Goal: Task Accomplishment & Management: Manage account settings

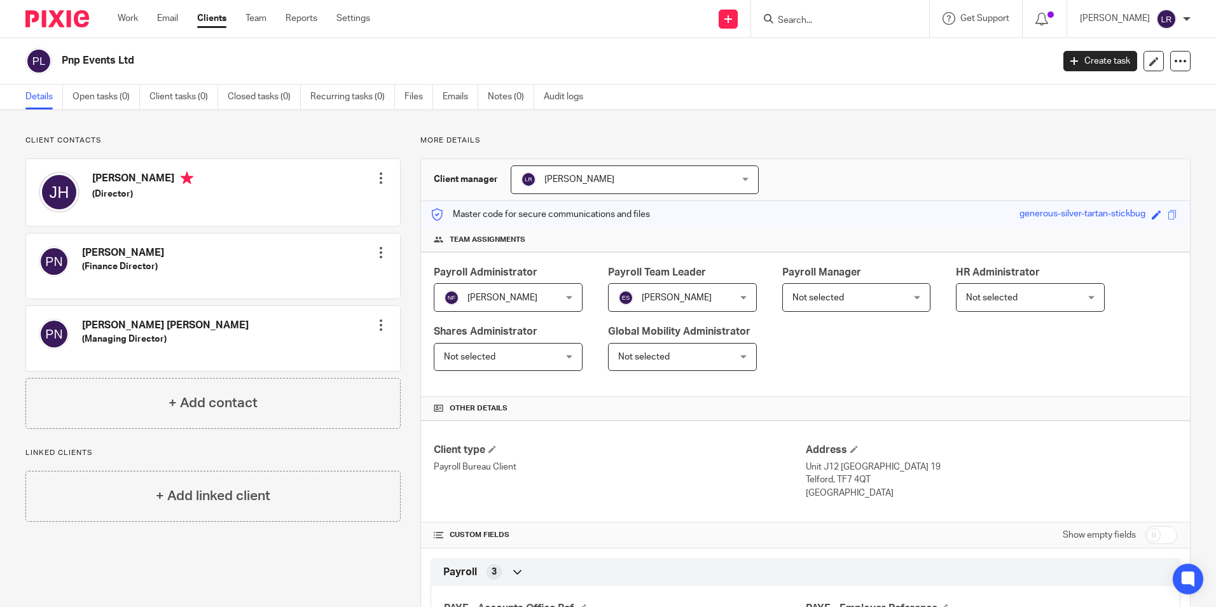
click at [208, 19] on link "Clients" at bounding box center [211, 18] width 29 height 13
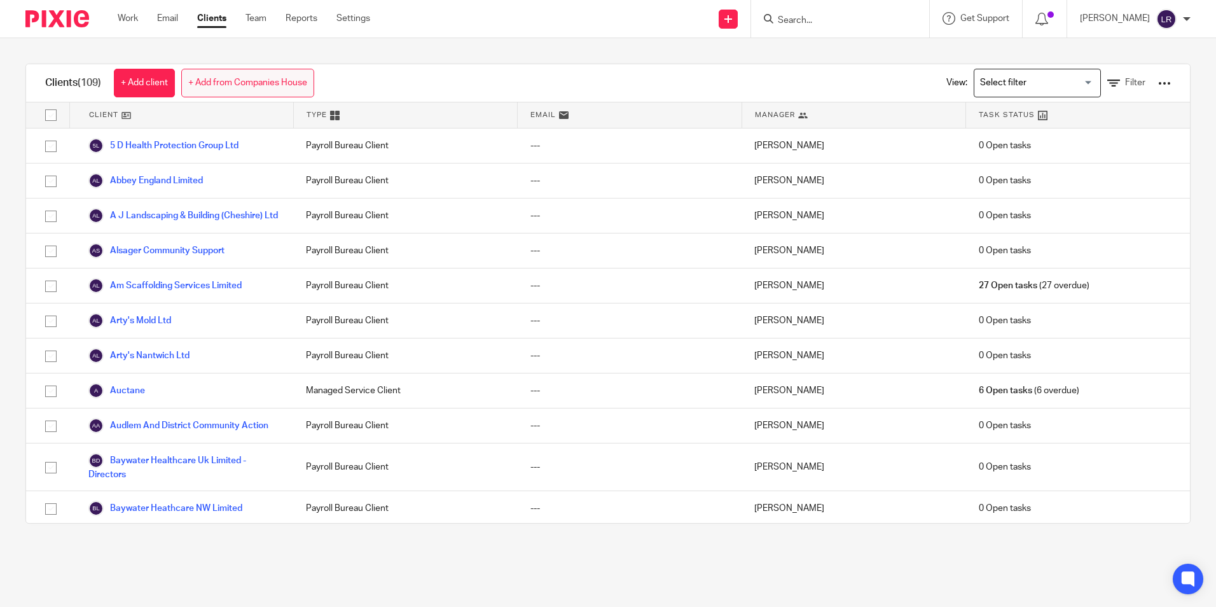
click at [223, 88] on link "+ Add from Companies House" at bounding box center [247, 83] width 133 height 29
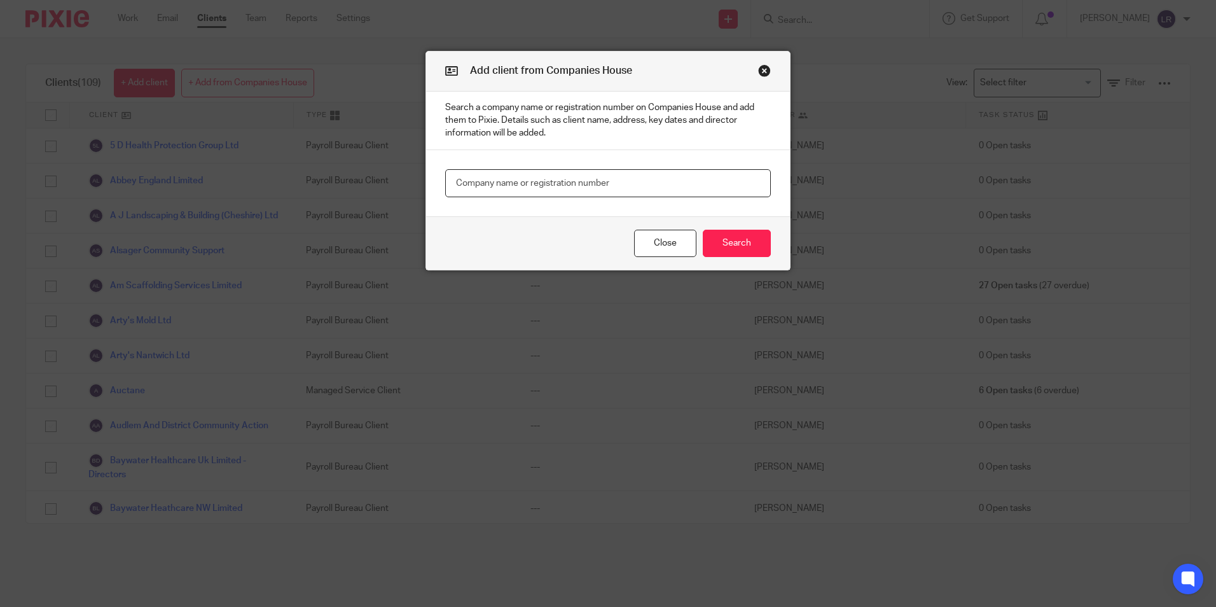
click at [549, 181] on input "text" at bounding box center [608, 183] width 326 height 29
type input "caring personnel"
click at [738, 259] on div "Close Search" at bounding box center [608, 242] width 364 height 53
click at [738, 249] on button "Search" at bounding box center [737, 243] width 68 height 27
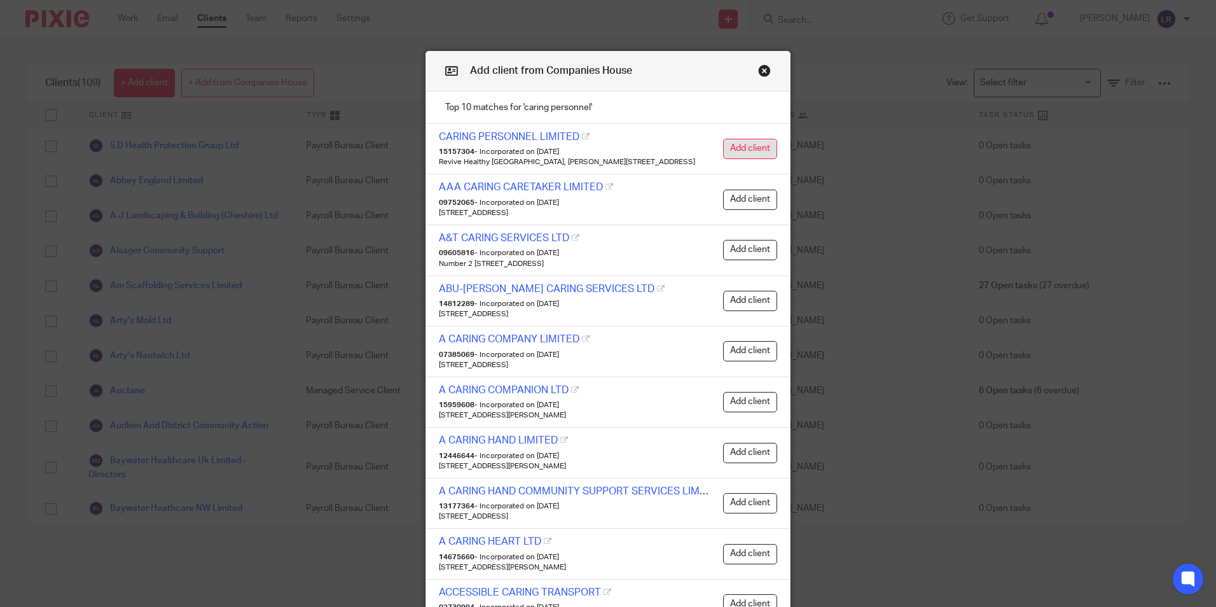
click at [727, 148] on button "Add client" at bounding box center [750, 149] width 54 height 20
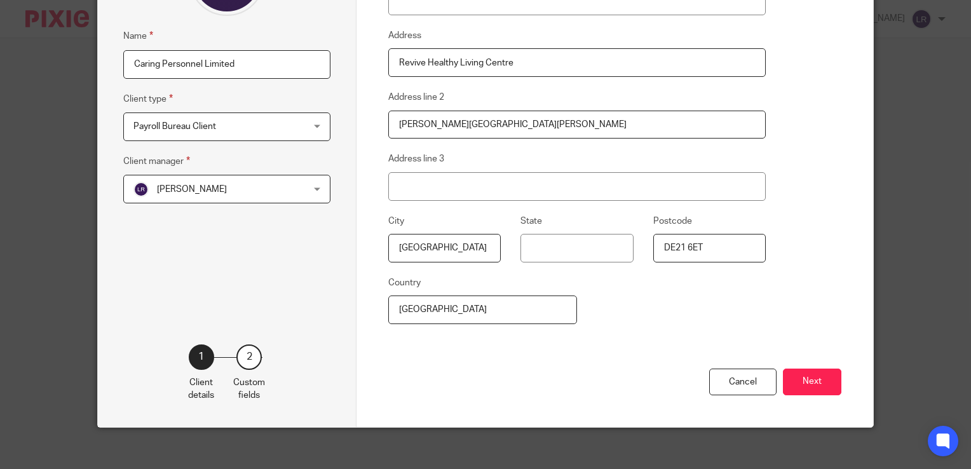
scroll to position [186, 0]
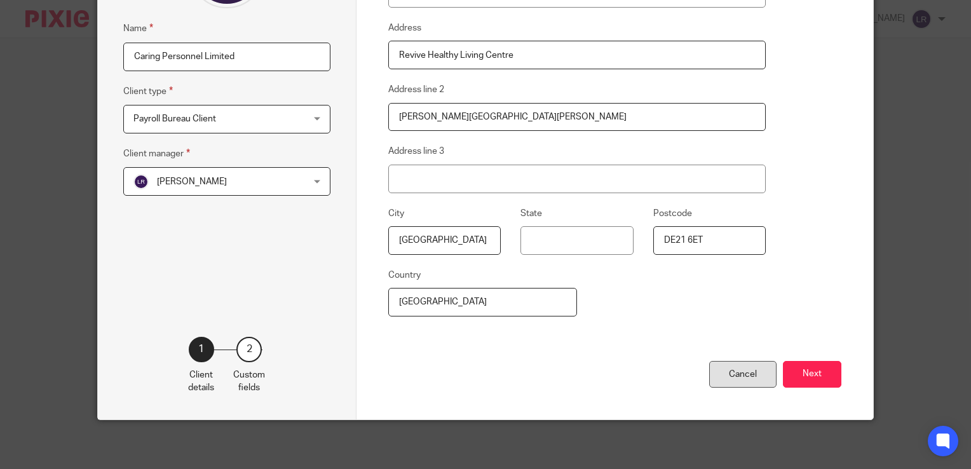
click at [727, 378] on div "Cancel" at bounding box center [743, 374] width 67 height 27
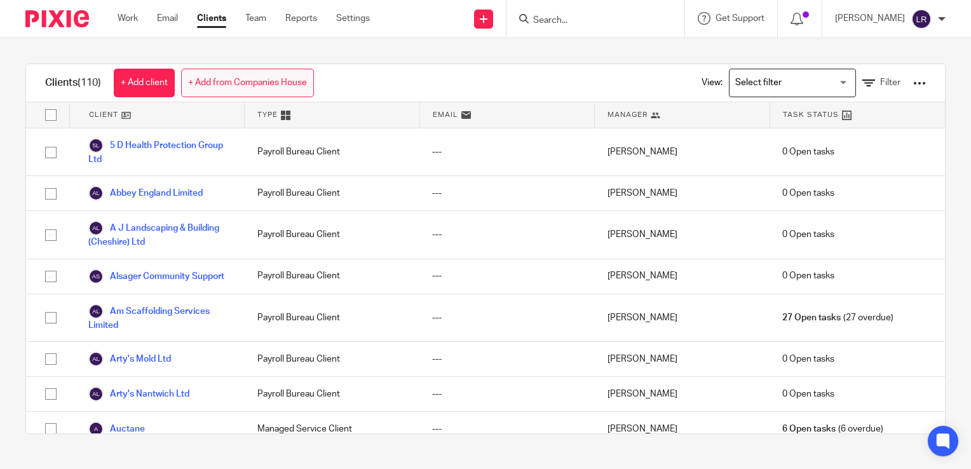
click at [219, 81] on link "+ Add from Companies House" at bounding box center [247, 83] width 133 height 29
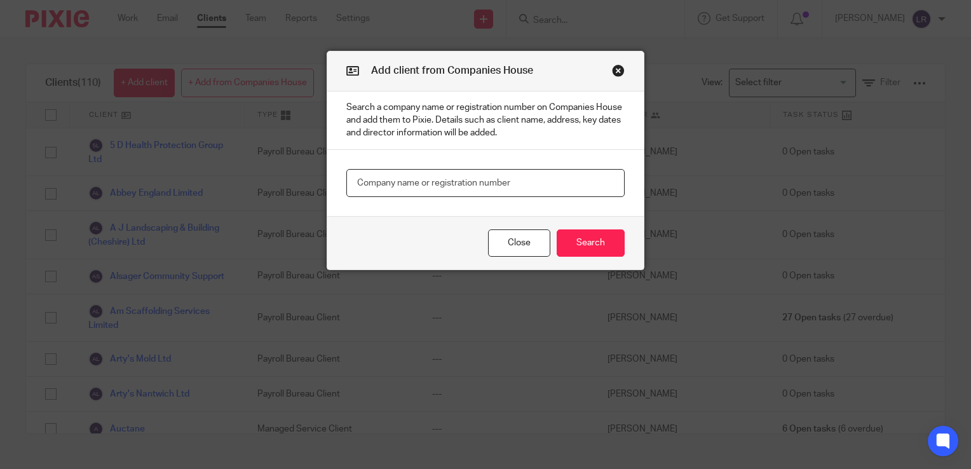
click at [498, 189] on input "text" at bounding box center [485, 183] width 278 height 29
type input "Caring Personnel Limited"
drag, startPoint x: 557, startPoint y: 233, endPoint x: 565, endPoint y: 239, distance: 9.5
click at [559, 234] on button "Search" at bounding box center [591, 243] width 68 height 27
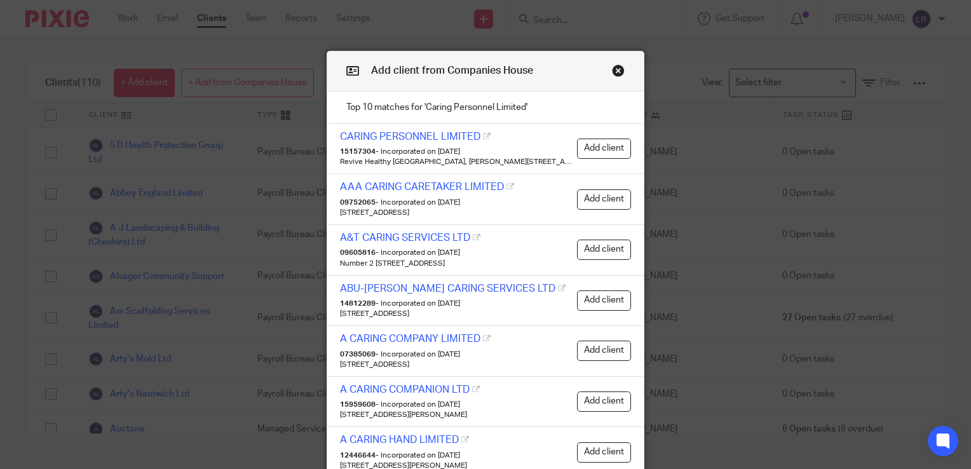
click at [425, 135] on link "CARING PERSONNEL LIMITED" at bounding box center [410, 137] width 141 height 10
click at [600, 145] on button "Add client" at bounding box center [604, 149] width 54 height 20
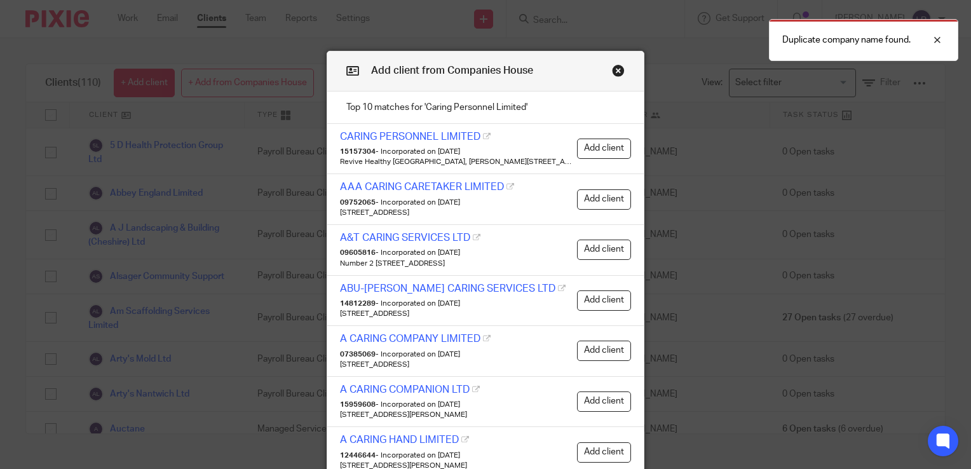
click at [614, 71] on button "Close modal" at bounding box center [618, 70] width 13 height 13
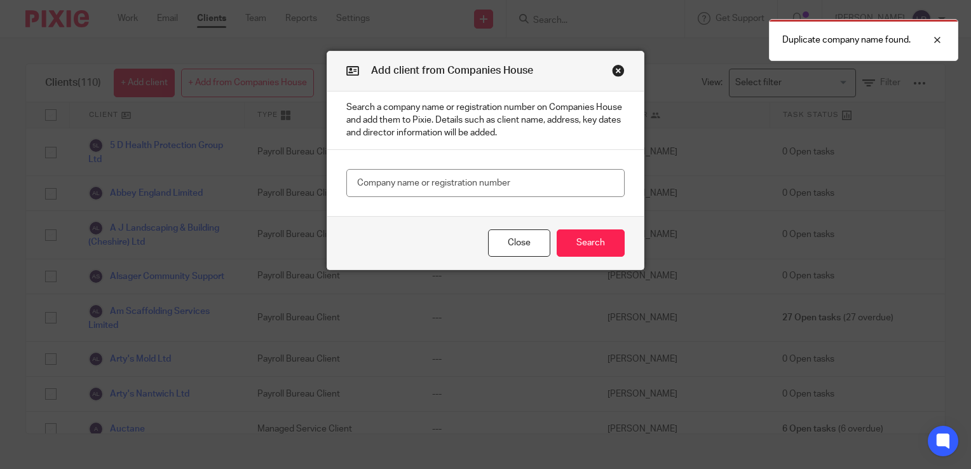
click at [616, 72] on button "Close modal" at bounding box center [618, 70] width 13 height 13
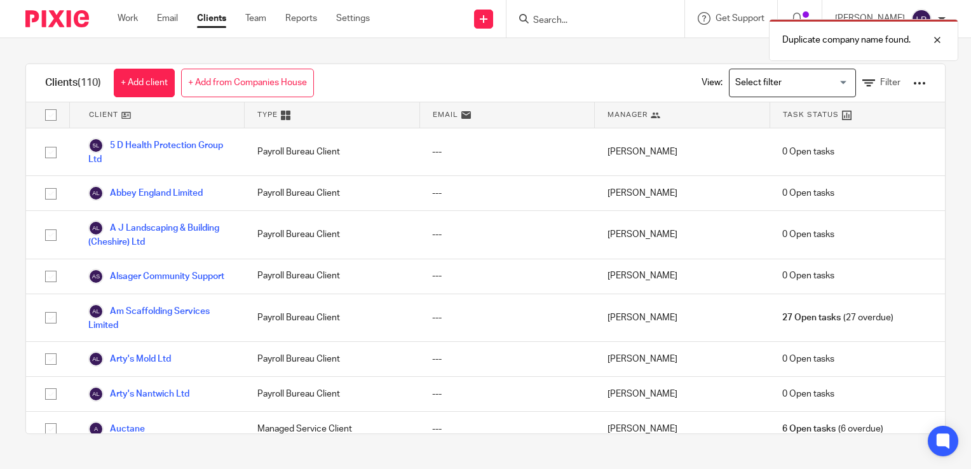
click at [592, 16] on div "Duplicate company name found." at bounding box center [722, 37] width 473 height 48
click at [571, 25] on div "Duplicate company name found." at bounding box center [722, 37] width 473 height 48
click at [569, 20] on div "Duplicate company name found." at bounding box center [722, 37] width 473 height 48
click at [938, 39] on div at bounding box center [928, 39] width 34 height 15
click at [572, 22] on input "Search" at bounding box center [589, 20] width 114 height 11
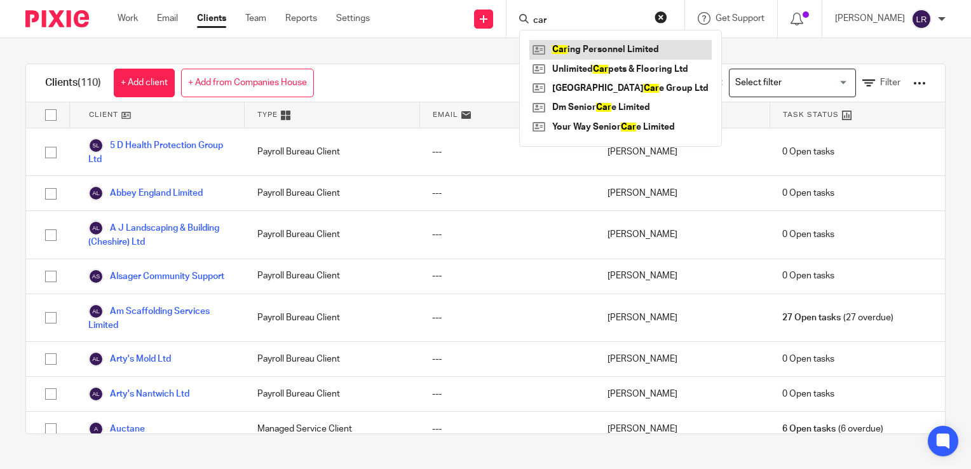
type input "car"
click at [572, 54] on link at bounding box center [621, 49] width 182 height 19
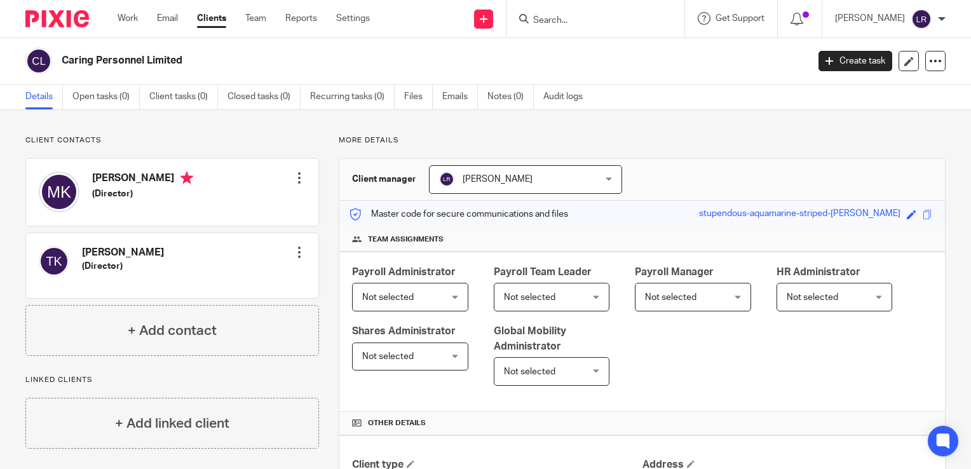
click at [399, 297] on span "Not selected" at bounding box center [387, 297] width 51 height 9
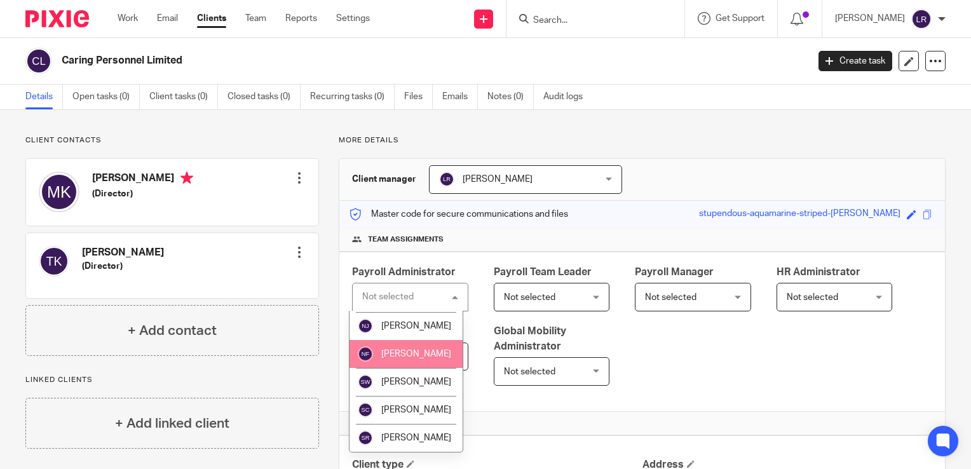
scroll to position [381, 0]
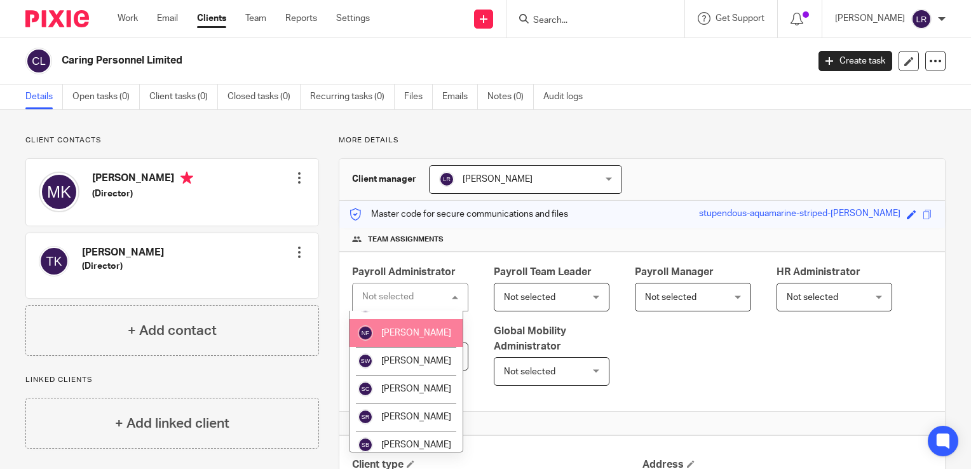
click at [401, 347] on li "[PERSON_NAME]" at bounding box center [407, 333] width 114 height 28
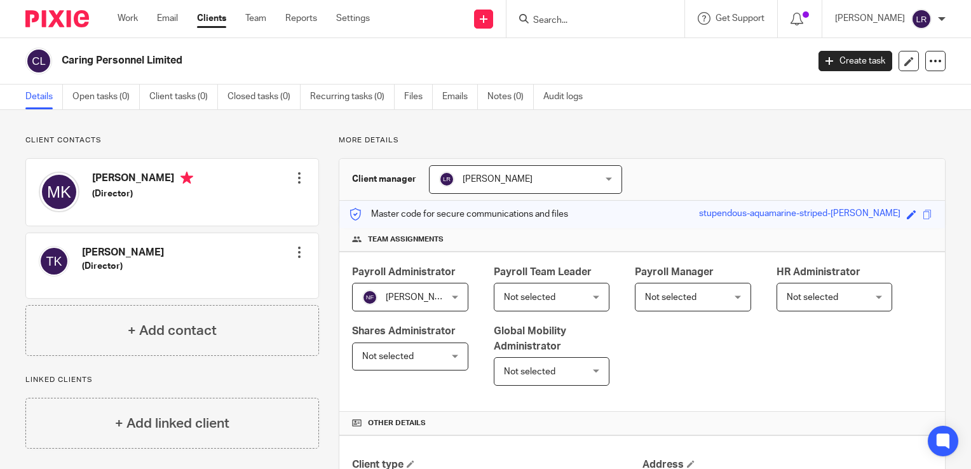
click at [697, 366] on div "Payroll Administrator Nicola Fox Nicola Fox Not selected Alex Chambers Alex Tho…" at bounding box center [643, 332] width 606 height 160
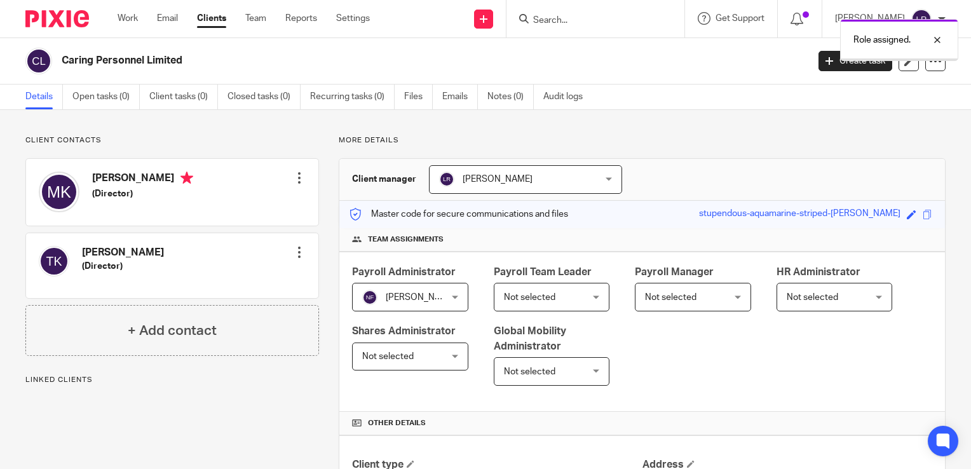
click at [544, 297] on span "Not selected" at bounding box center [529, 297] width 51 height 9
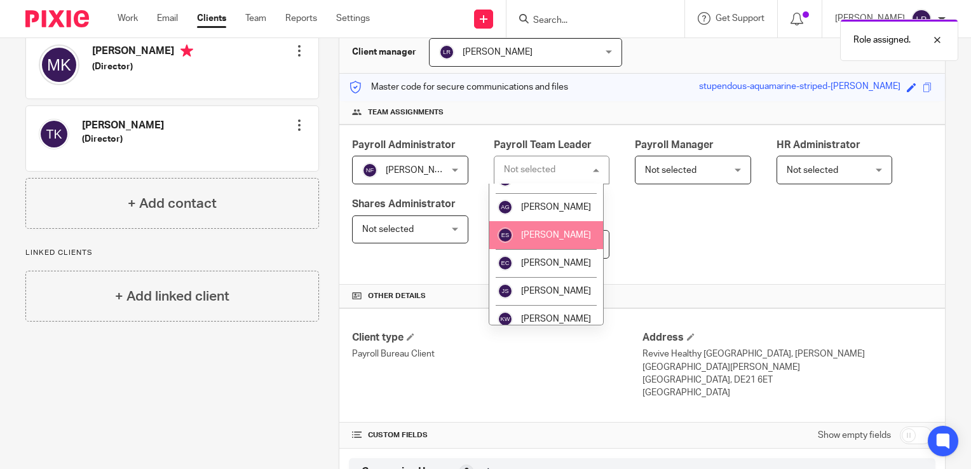
scroll to position [127, 0]
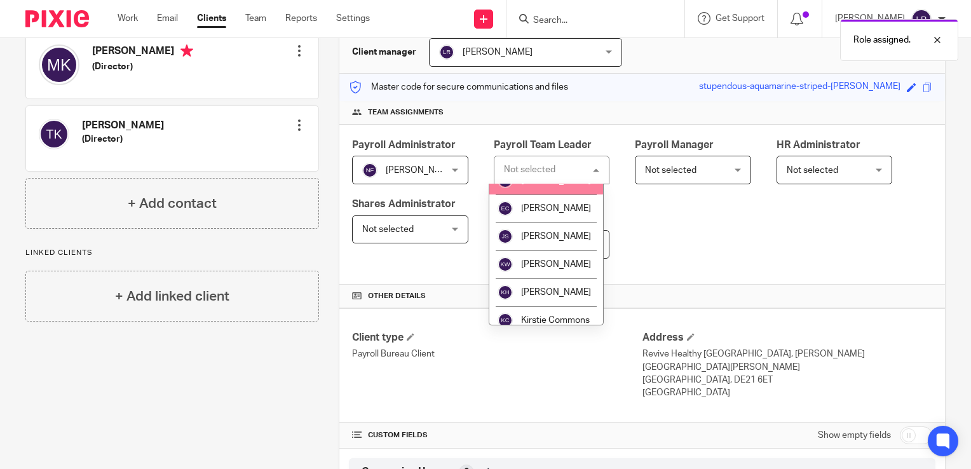
click at [547, 185] on span "[PERSON_NAME]" at bounding box center [556, 180] width 70 height 9
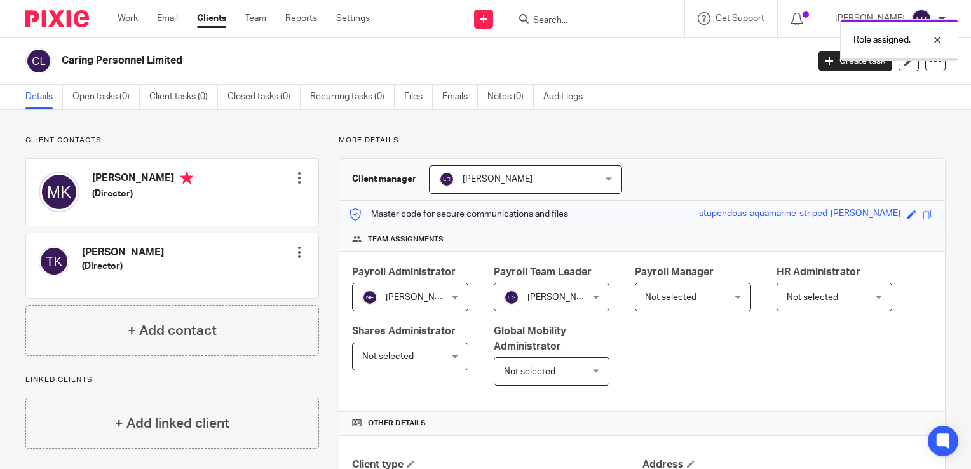
click at [666, 304] on span "Not selected" at bounding box center [687, 297] width 84 height 27
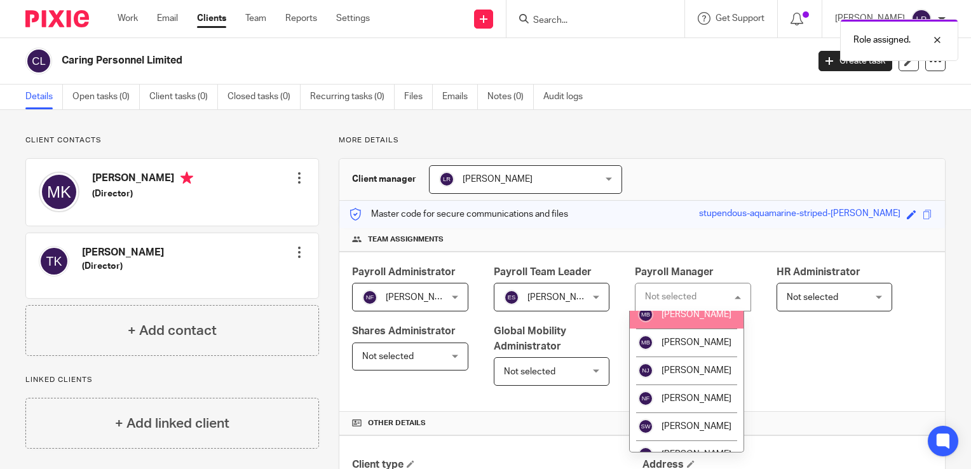
scroll to position [318, 0]
click at [692, 299] on li "[PERSON_NAME]" at bounding box center [687, 285] width 114 height 28
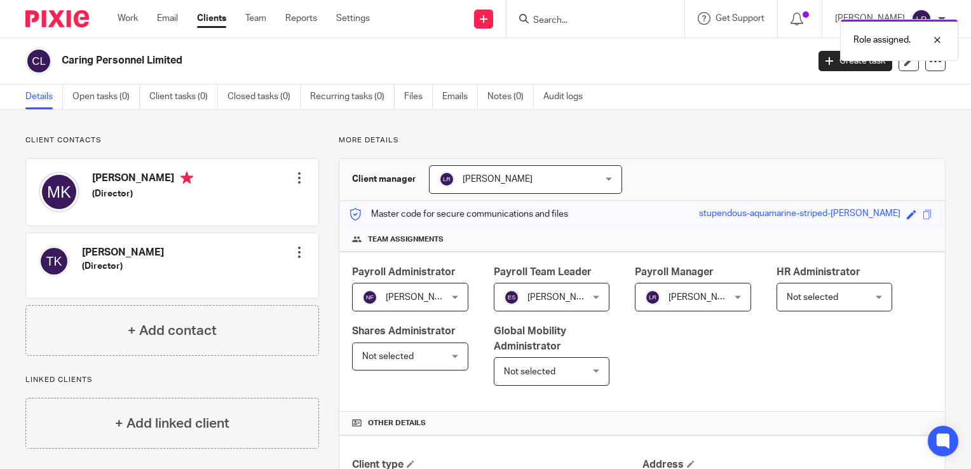
click at [765, 342] on div "Payroll Administrator Nicola Fox Nicola Fox Not selected Alex Chambers Alex Tho…" at bounding box center [643, 332] width 606 height 160
click at [905, 65] on icon at bounding box center [910, 62] width 10 height 10
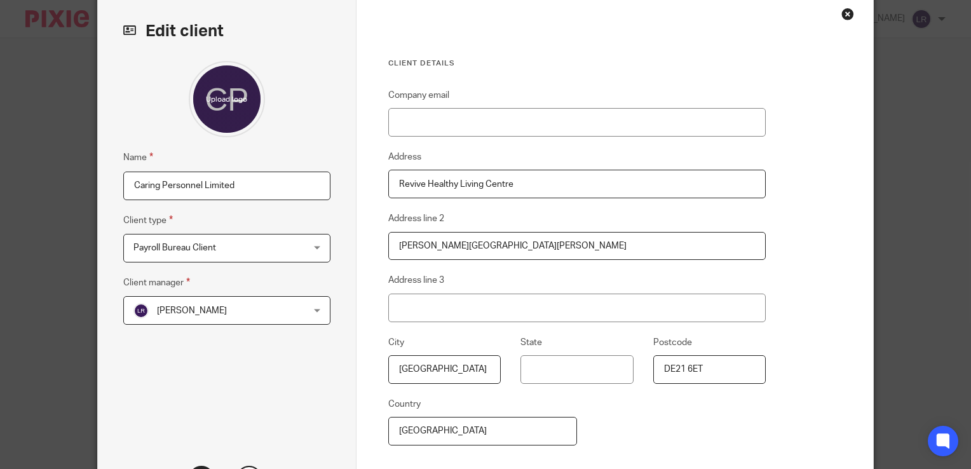
scroll to position [186, 0]
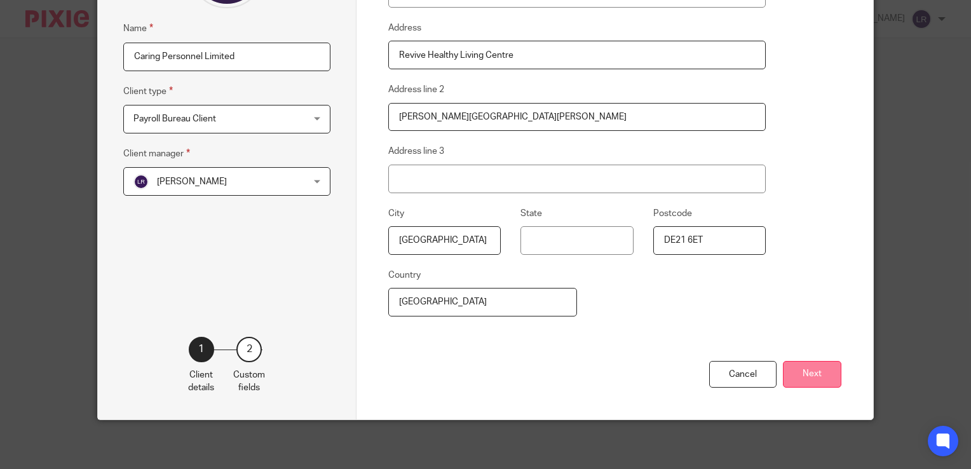
click at [806, 372] on button "Next" at bounding box center [812, 374] width 58 height 27
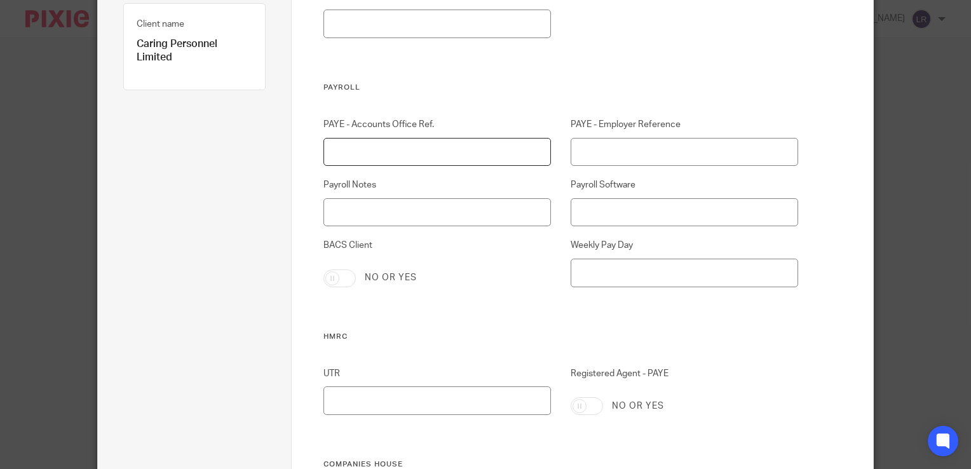
click at [392, 153] on input "PAYE - Accounts Office Ref." at bounding box center [438, 152] width 228 height 29
paste input "120PZ03370202"
type input "120PZ03370202"
click at [669, 151] on input "PAYE - Employer Reference" at bounding box center [685, 152] width 228 height 29
paste input "120/AE89101"
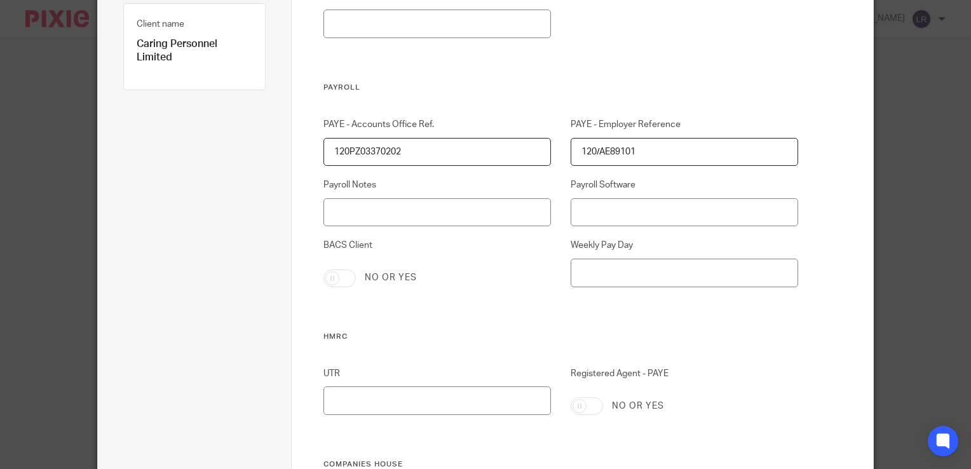
scroll to position [313, 0]
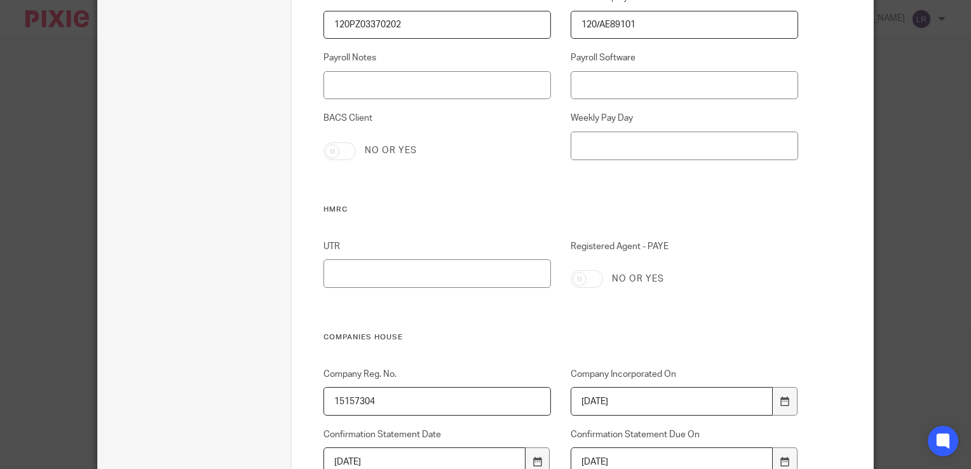
type input "120/AE89101"
click at [590, 286] on input "Registered Agent - PAYE" at bounding box center [587, 279] width 32 height 18
checkbox input "true"
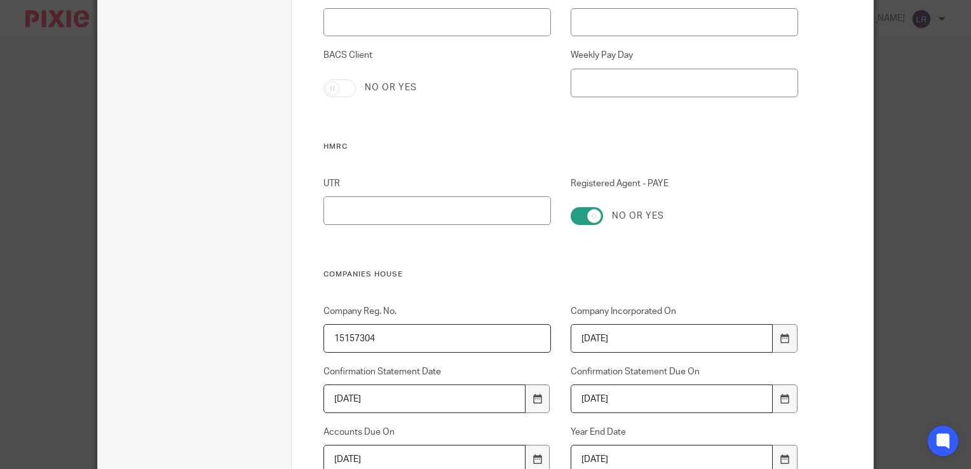
scroll to position [376, 0]
click at [741, 217] on div "No or yes" at bounding box center [685, 216] width 228 height 18
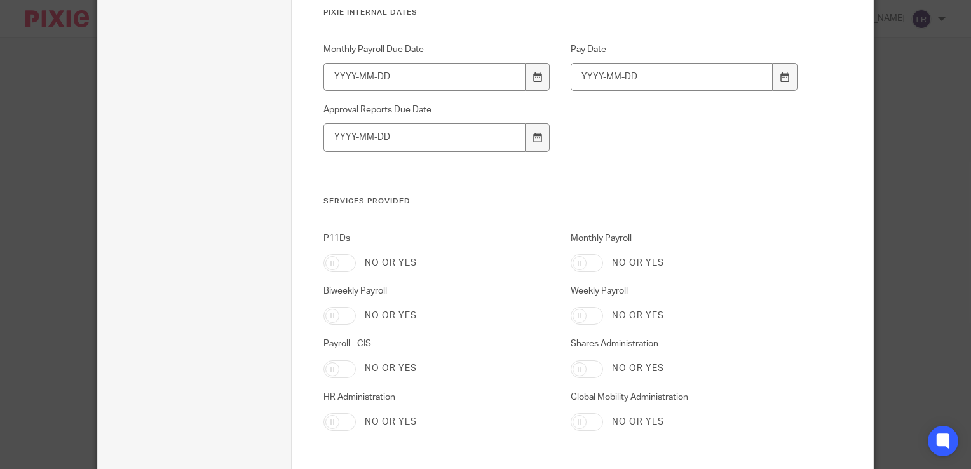
scroll to position [1012, 0]
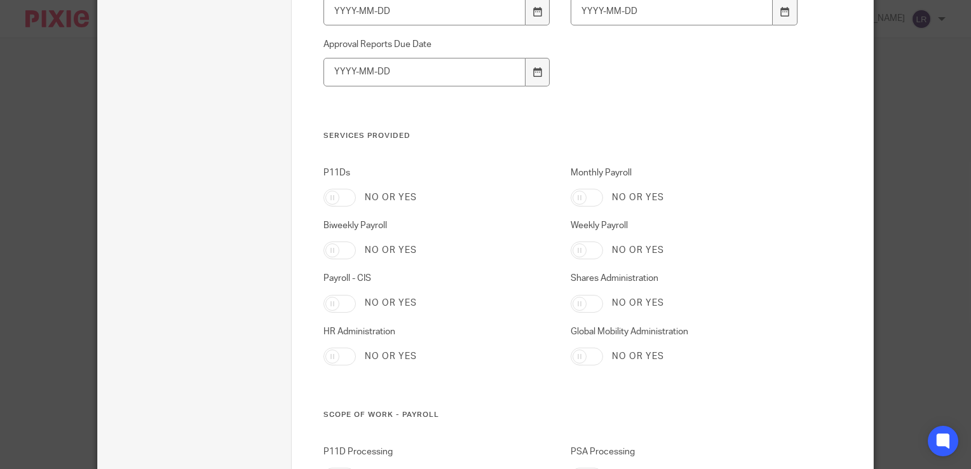
click at [586, 253] on input "Weekly Payroll" at bounding box center [587, 251] width 32 height 18
checkbox input "true"
click at [350, 253] on input "Biweekly Payroll" at bounding box center [340, 251] width 32 height 18
checkbox input "true"
click at [579, 249] on input "Weekly Payroll" at bounding box center [587, 251] width 32 height 18
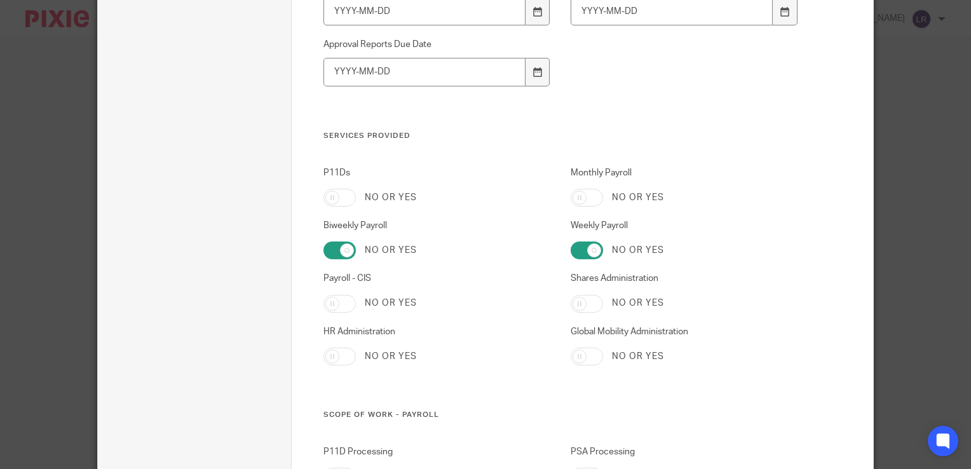
checkbox input "false"
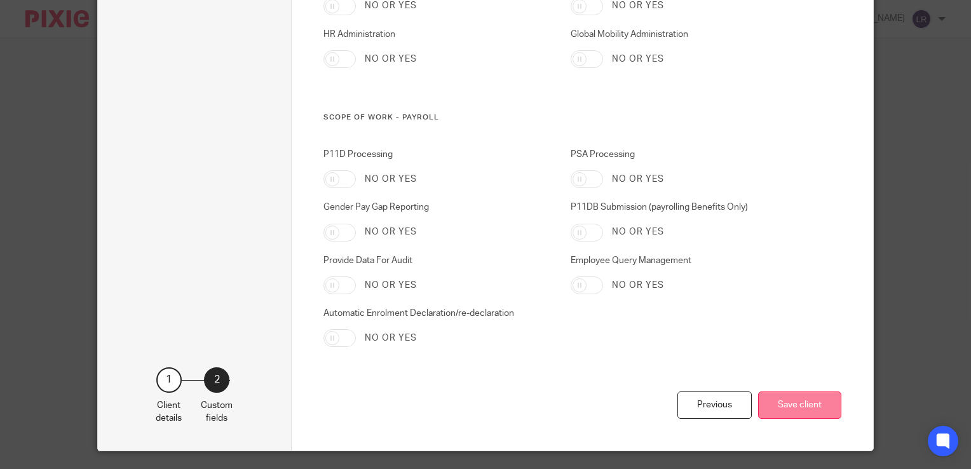
scroll to position [1342, 0]
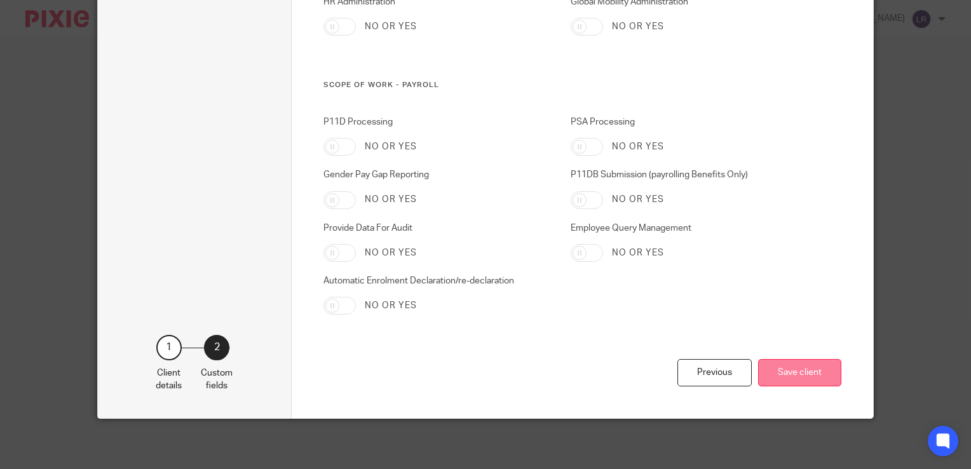
click at [777, 381] on button "Save client" at bounding box center [799, 372] width 83 height 27
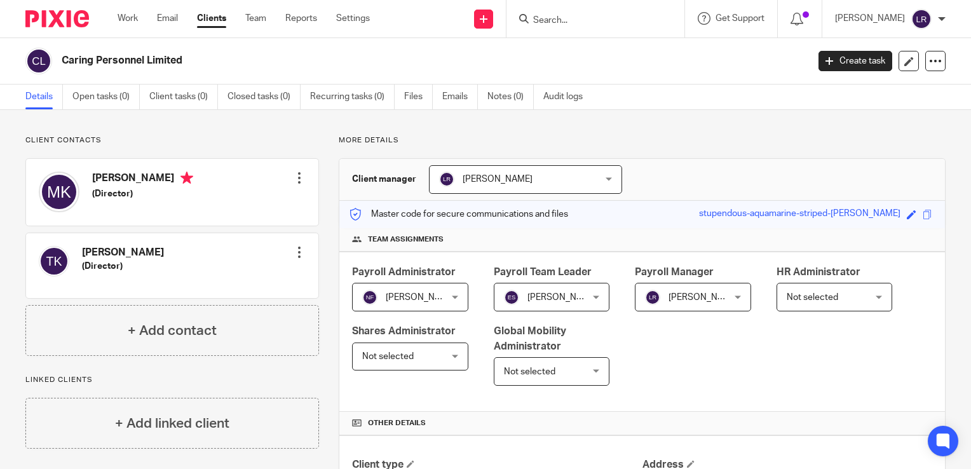
click at [416, 296] on span "[PERSON_NAME]" at bounding box center [421, 297] width 70 height 9
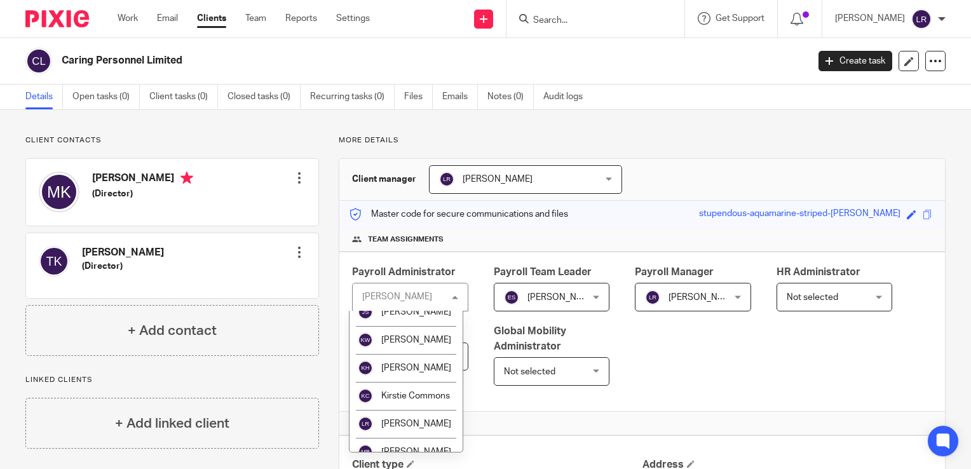
scroll to position [191, 0]
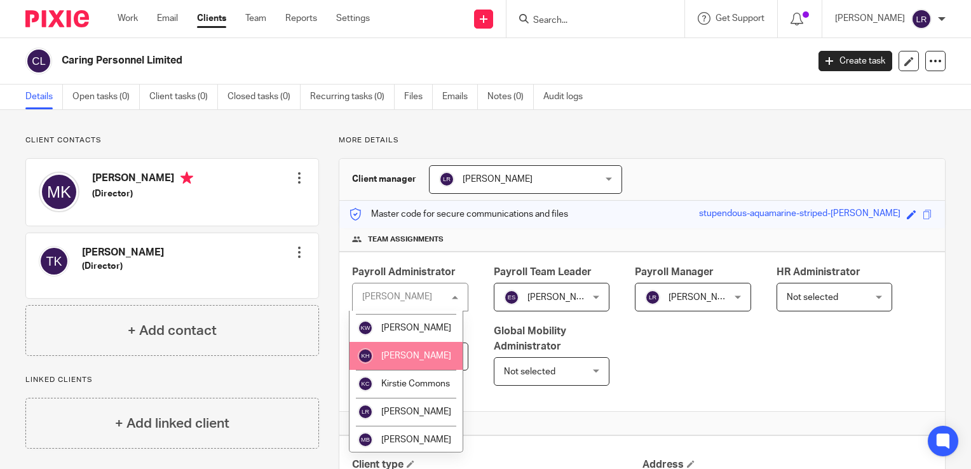
click at [409, 360] on span "[PERSON_NAME]" at bounding box center [416, 356] width 70 height 9
